Goal: Transaction & Acquisition: Download file/media

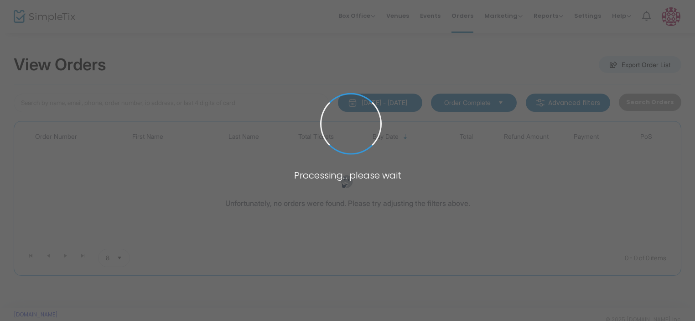
type input "[PERSON_NAME]"
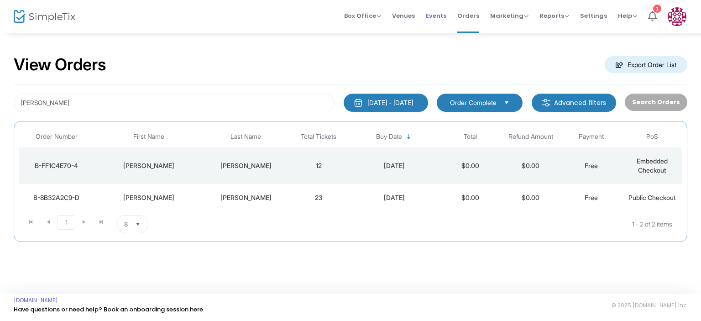
click at [433, 15] on span "Events" at bounding box center [436, 15] width 21 height 23
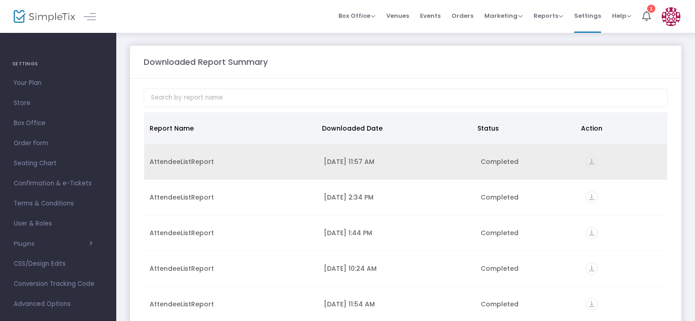
click at [586, 160] on icon "vertical_align_bottom" at bounding box center [592, 162] width 12 height 12
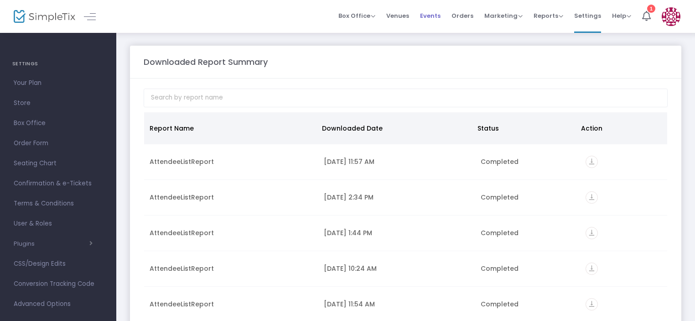
click at [438, 16] on span "Events" at bounding box center [430, 15] width 21 height 23
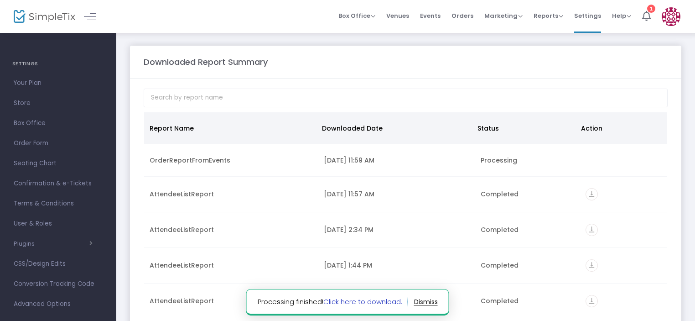
click at [367, 301] on link "Click here to download." at bounding box center [363, 302] width 79 height 10
